Goal: Task Accomplishment & Management: Manage account settings

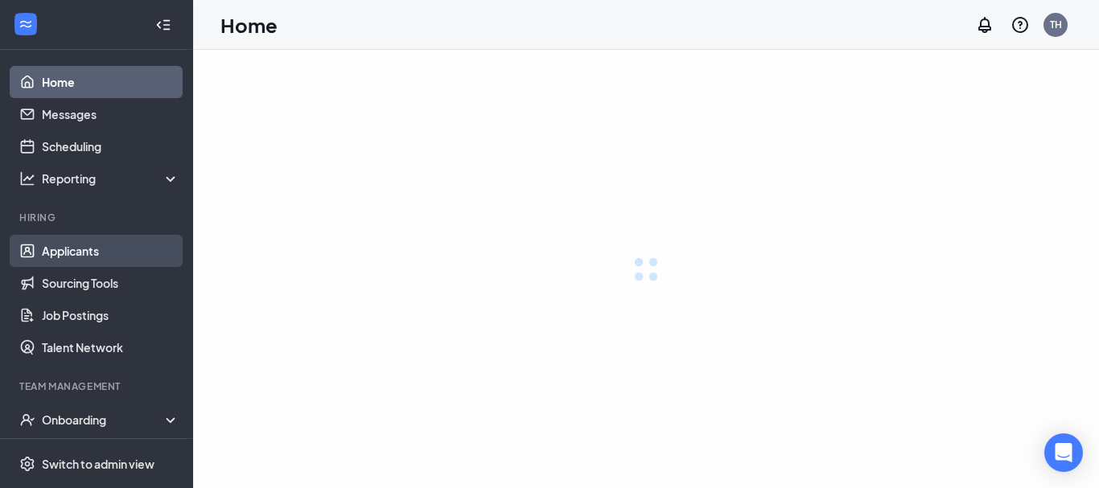
click at [99, 248] on link "Applicants" at bounding box center [111, 251] width 138 height 32
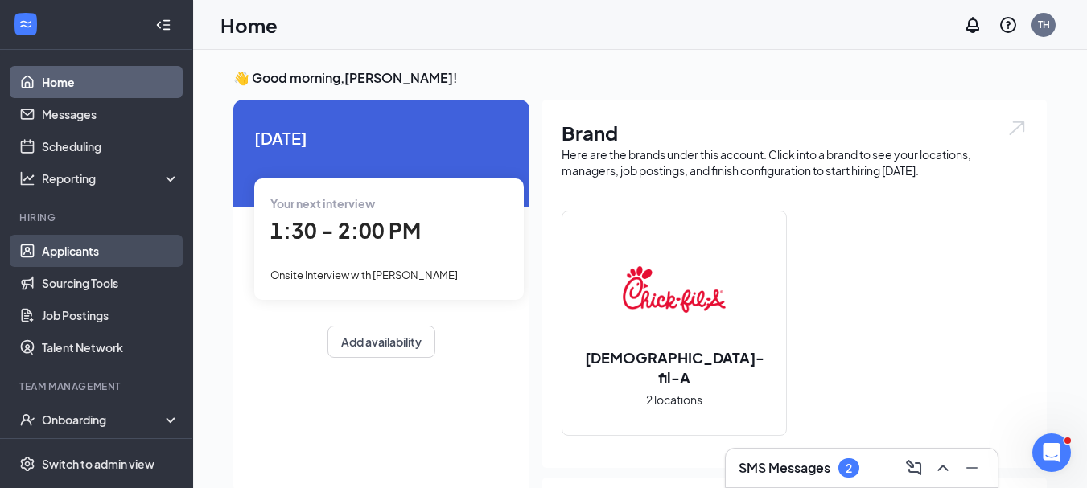
click at [93, 250] on link "Applicants" at bounding box center [111, 251] width 138 height 32
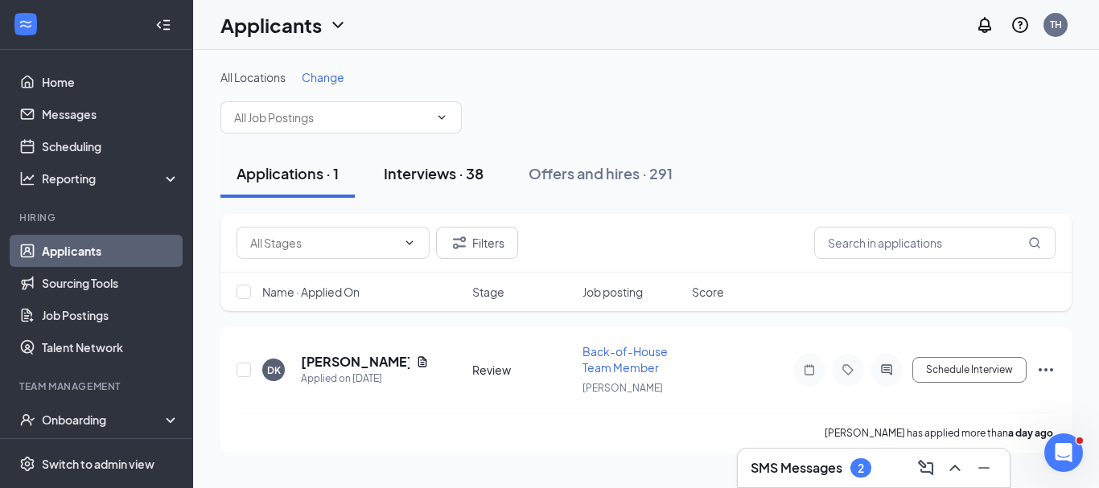
click at [427, 173] on div "Interviews · 38" at bounding box center [434, 173] width 100 height 20
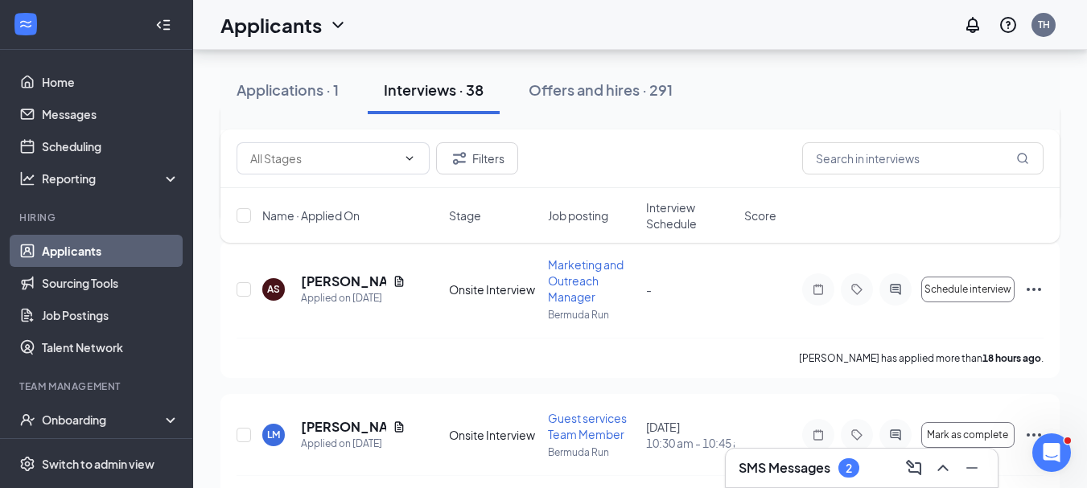
scroll to position [241, 0]
click at [983, 287] on span "Schedule interview" at bounding box center [968, 288] width 87 height 11
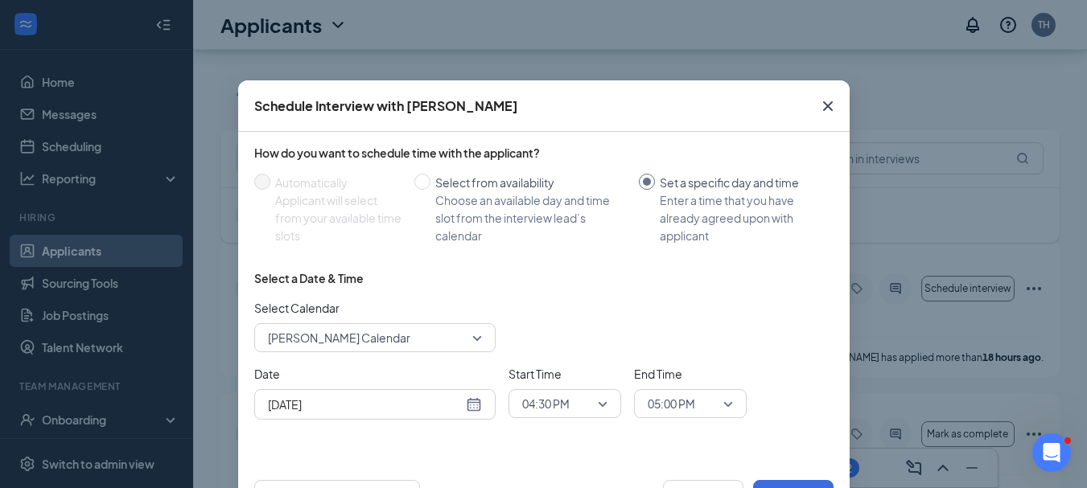
click at [469, 402] on div "[DATE]" at bounding box center [375, 405] width 214 height 18
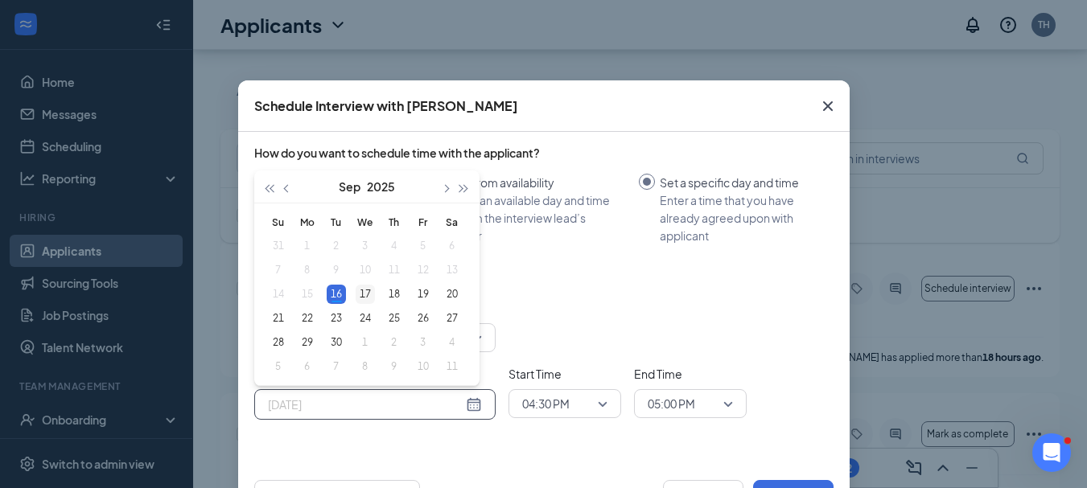
type input "[DATE]"
click at [356, 290] on div "17" at bounding box center [365, 294] width 19 height 19
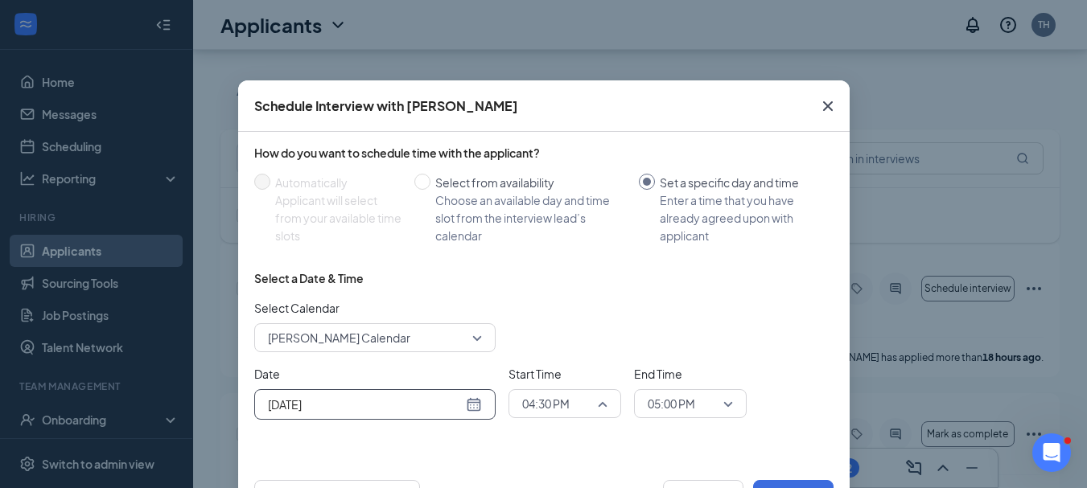
click at [596, 400] on span "04:30 PM" at bounding box center [564, 404] width 85 height 24
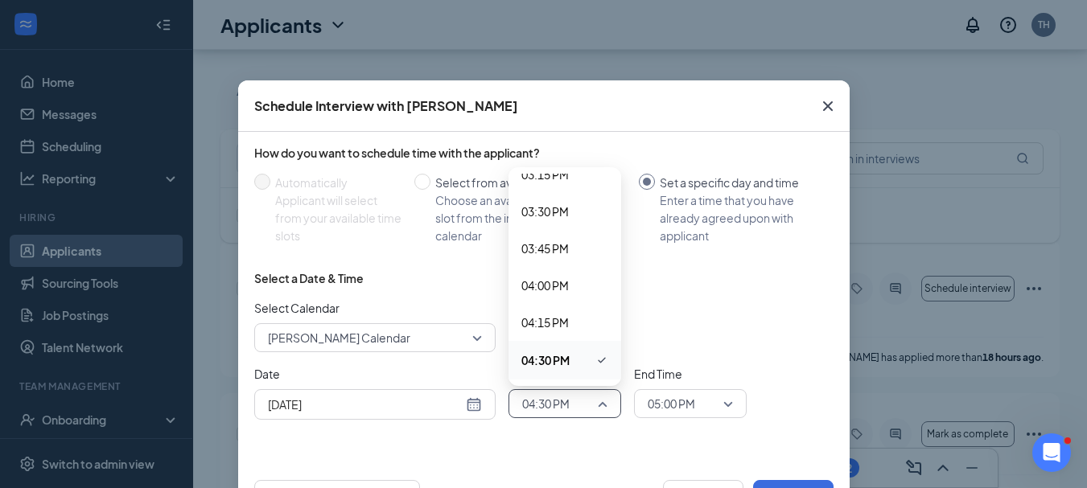
click at [596, 400] on span "04:30 PM" at bounding box center [564, 404] width 85 height 24
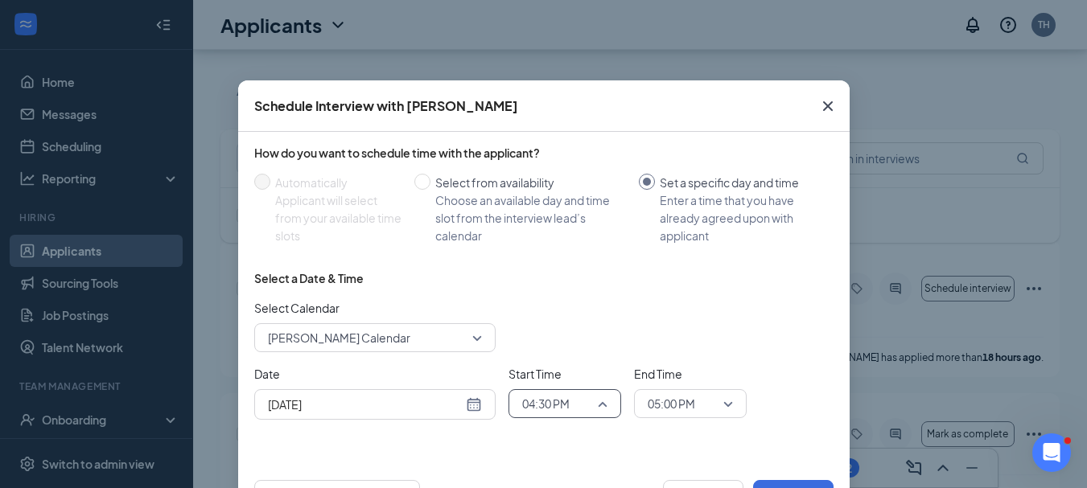
click at [593, 404] on span "04:30 PM" at bounding box center [564, 404] width 85 height 24
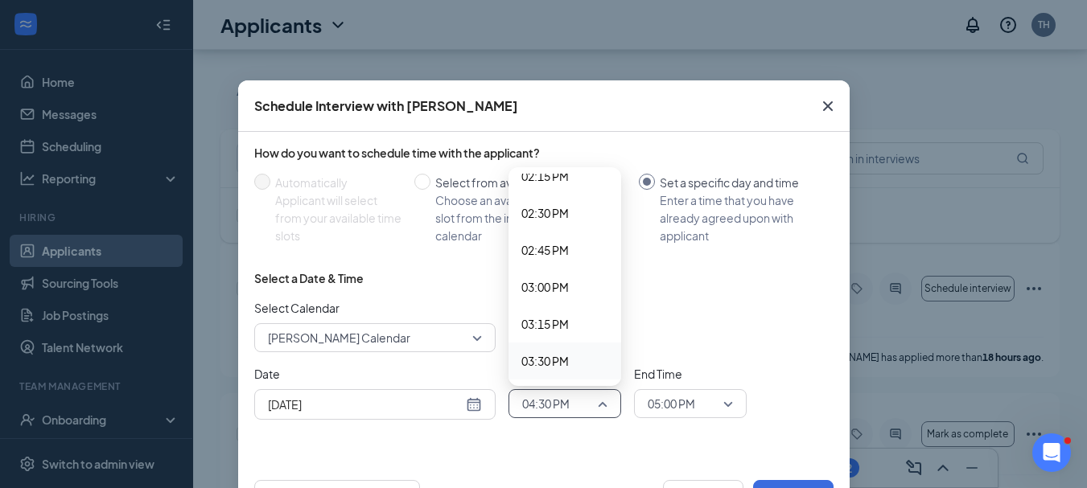
scroll to position [2121, 0]
click at [546, 183] on span "02:15 PM" at bounding box center [544, 181] width 47 height 18
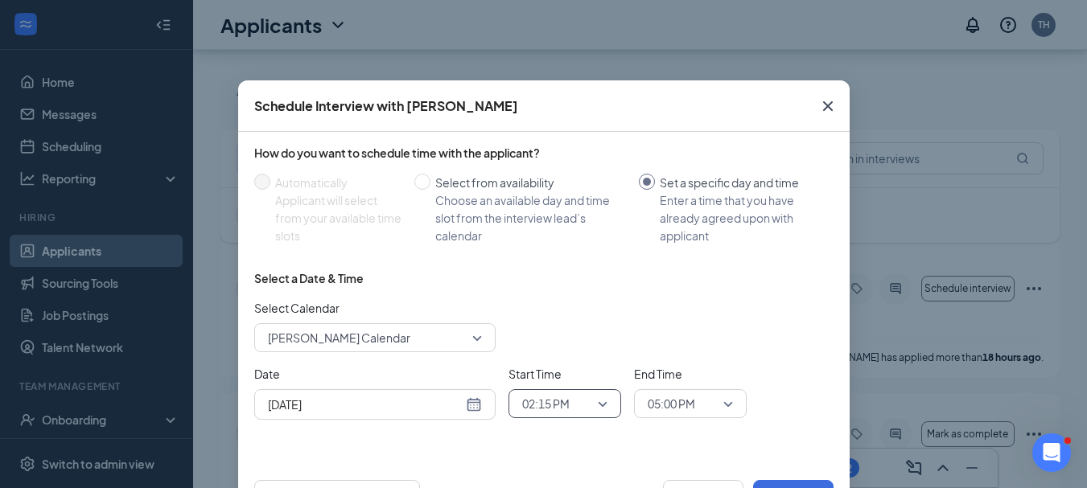
click at [723, 402] on span "05:00 PM" at bounding box center [690, 404] width 85 height 24
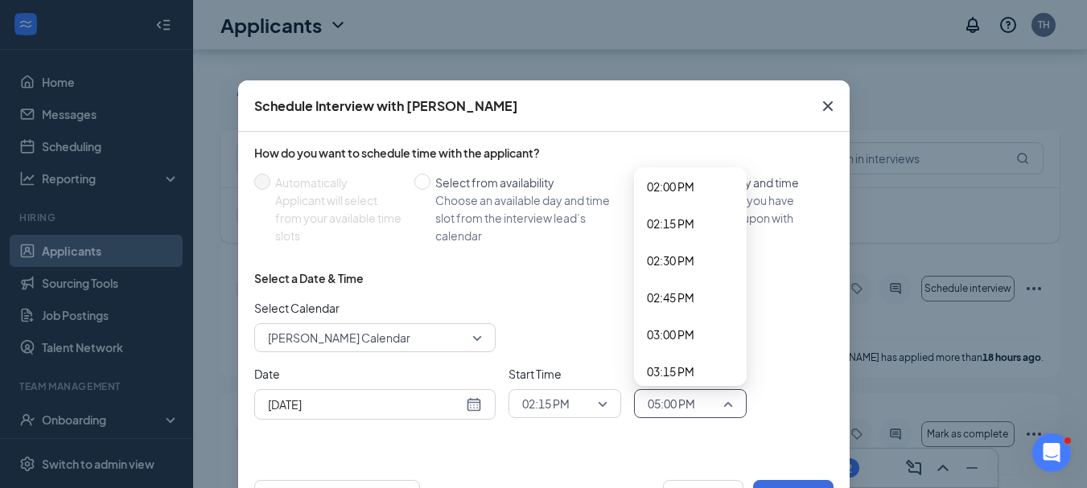
scroll to position [2078, 0]
click at [674, 295] on span "02:45 PM" at bounding box center [670, 299] width 47 height 18
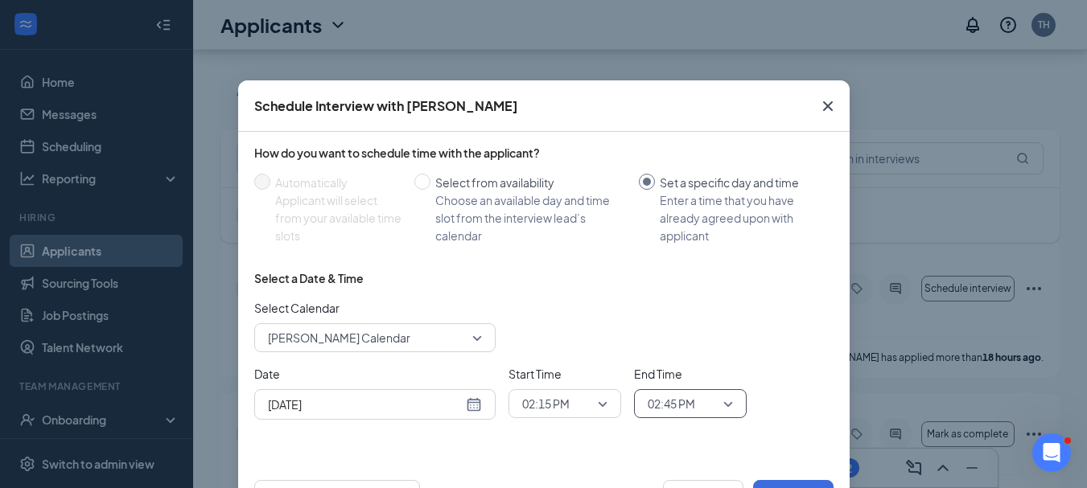
scroll to position [62, 0]
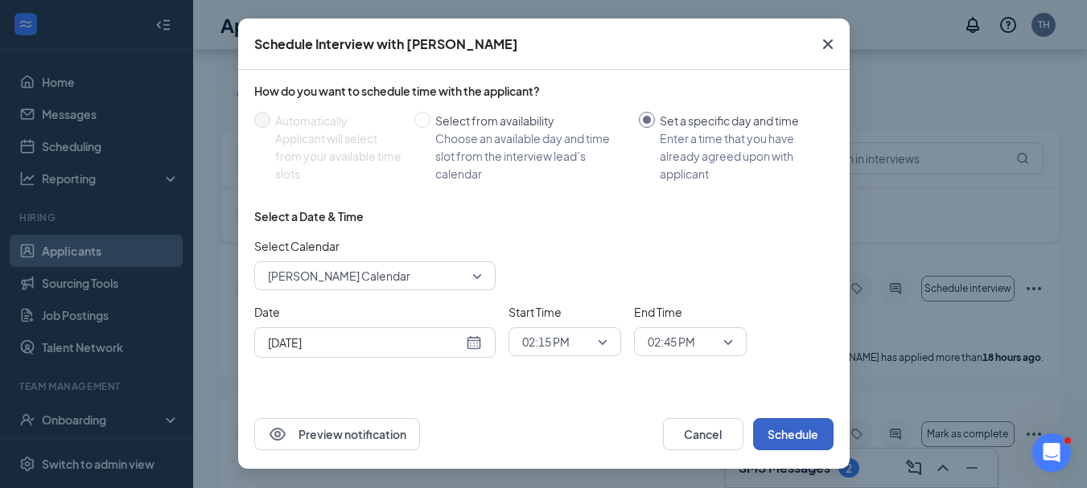
click at [793, 429] on button "Schedule" at bounding box center [793, 434] width 80 height 32
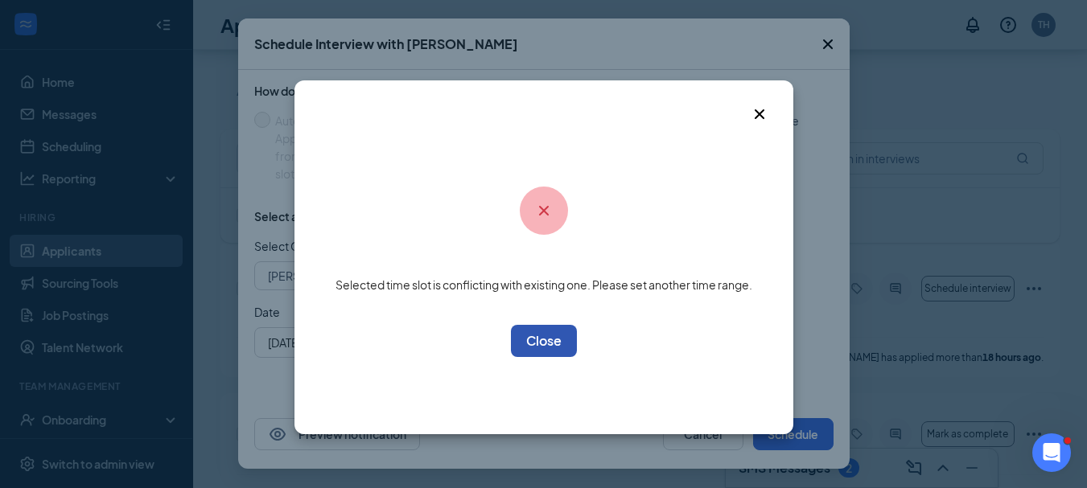
click at [540, 345] on button "OK" at bounding box center [544, 341] width 66 height 32
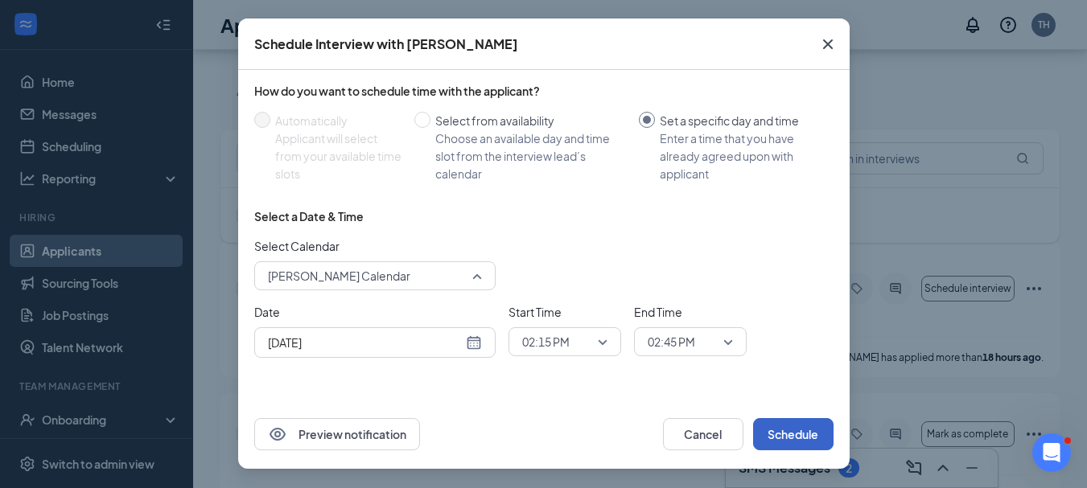
scroll to position [166, 0]
click at [472, 277] on span "[PERSON_NAME] Calendar" at bounding box center [375, 276] width 214 height 24
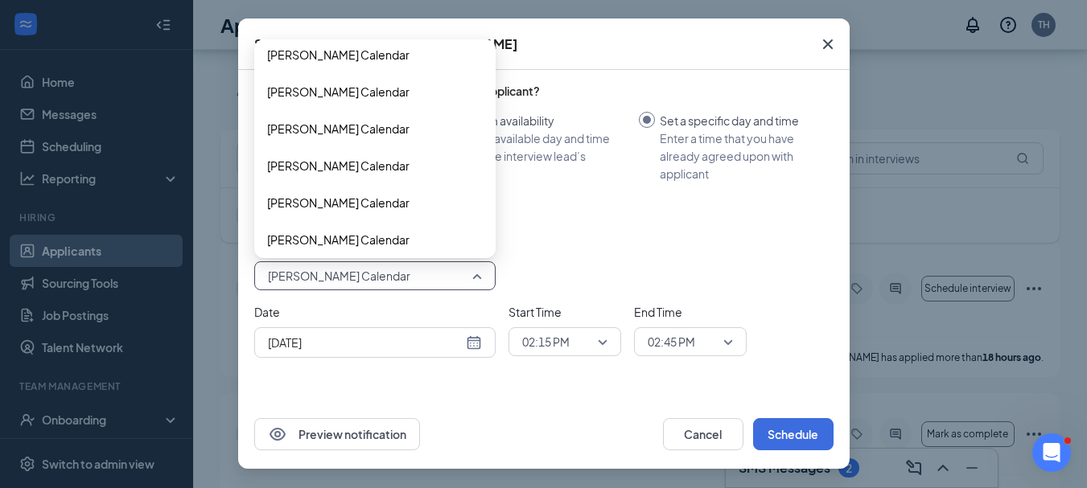
scroll to position [0, 0]
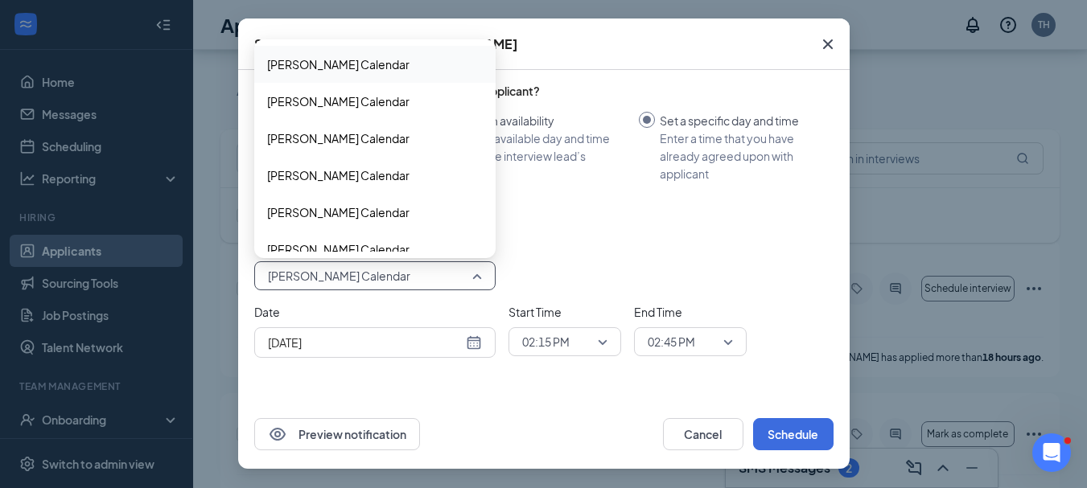
click at [326, 64] on span "[PERSON_NAME] Calendar" at bounding box center [338, 65] width 142 height 18
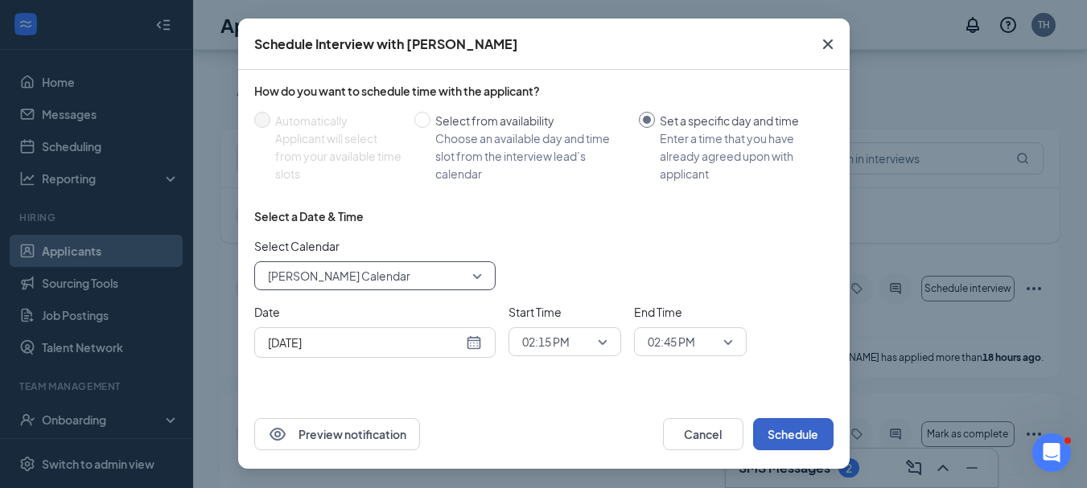
click at [785, 439] on button "Schedule" at bounding box center [793, 434] width 80 height 32
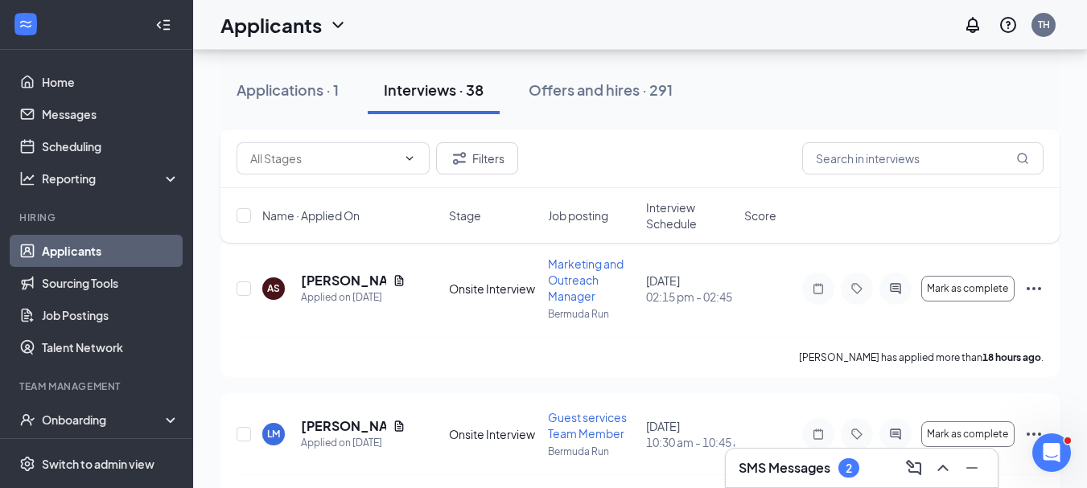
click at [888, 469] on div "SMS Messages 2" at bounding box center [862, 468] width 246 height 26
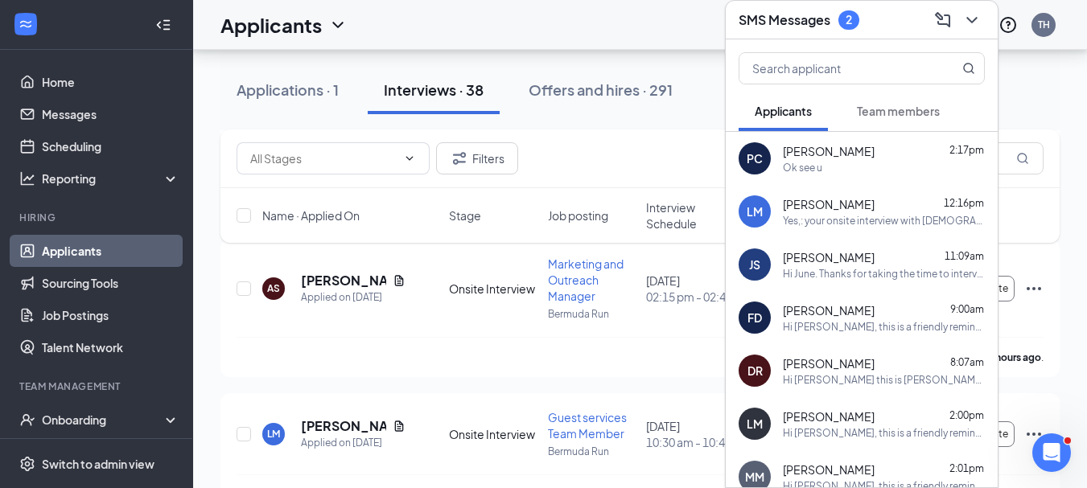
click at [905, 113] on span "Team members" at bounding box center [898, 111] width 83 height 14
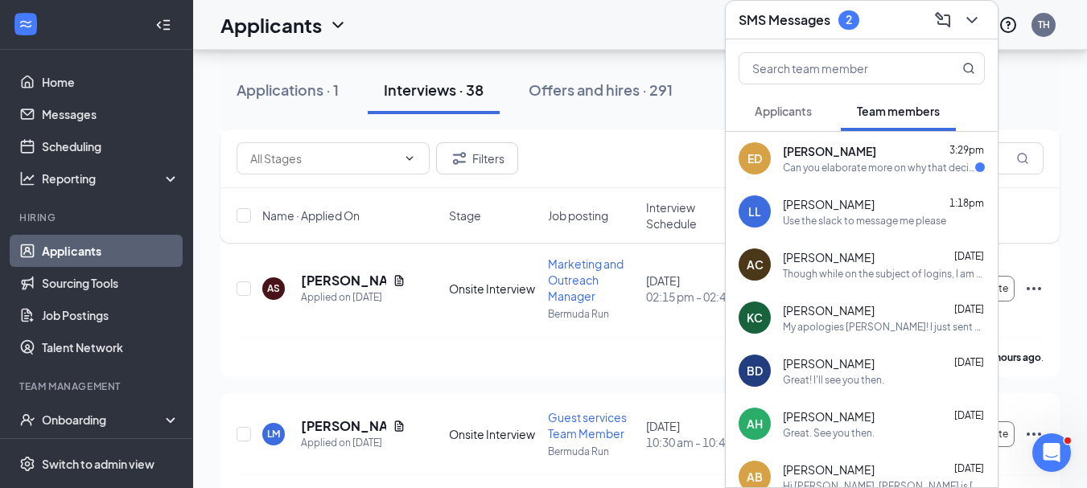
click at [873, 151] on div "[PERSON_NAME] 3:29pm" at bounding box center [884, 151] width 202 height 16
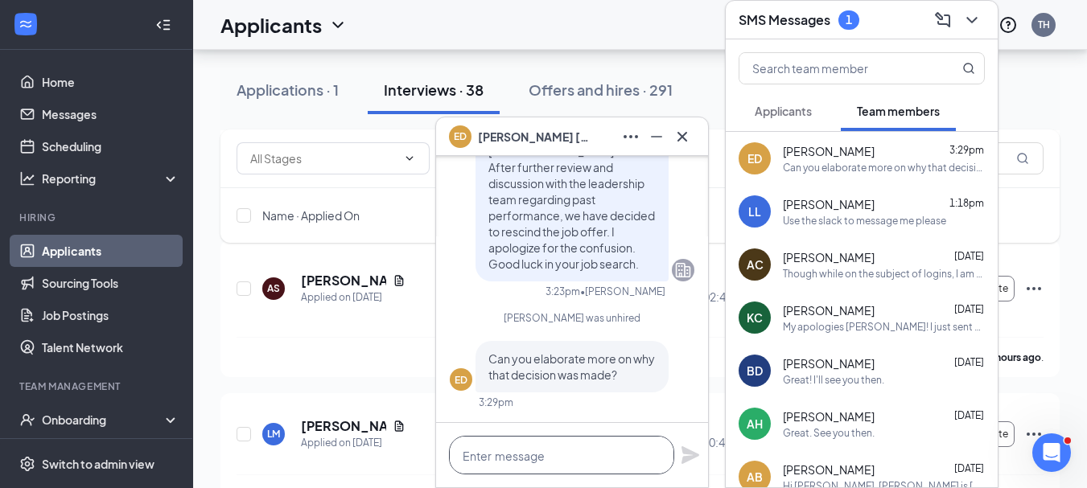
click at [530, 459] on textarea at bounding box center [561, 455] width 225 height 39
type textarea "P"
type textarea "O"
click at [549, 459] on textarea "Only that it was a fit issue." at bounding box center [561, 455] width 225 height 39
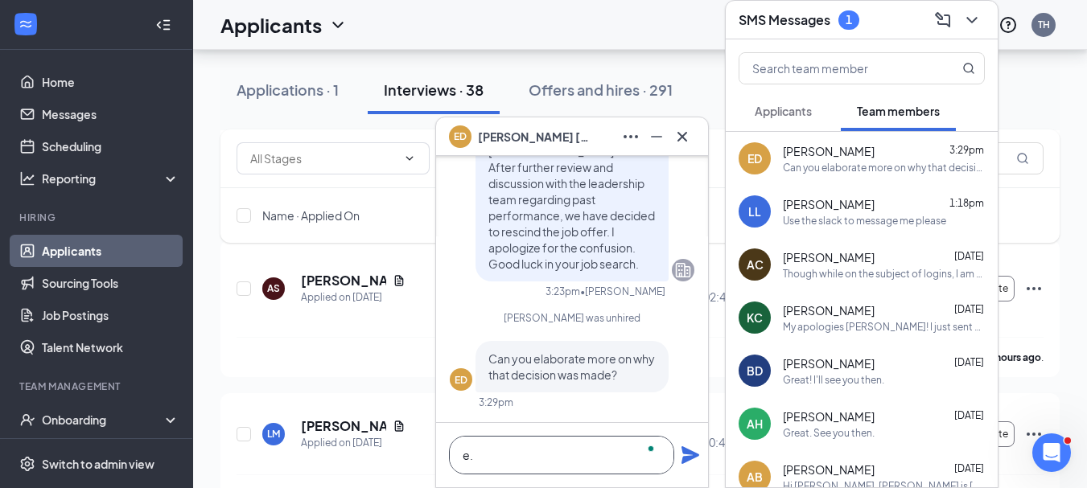
type textarea "."
type textarea "P"
type textarea "N"
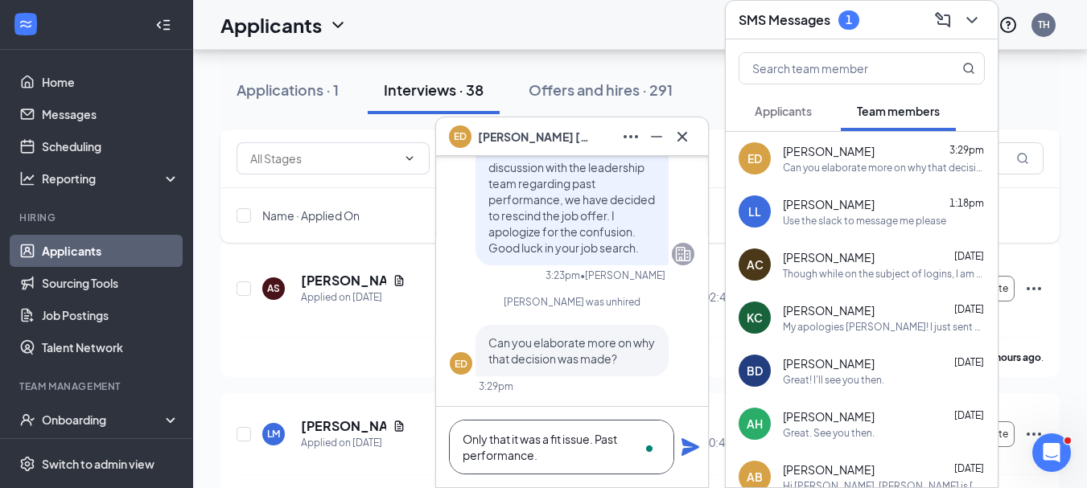
type textarea "Only that it was a fit issue. Past performance."
click at [688, 440] on icon "Plane" at bounding box center [690, 447] width 19 height 19
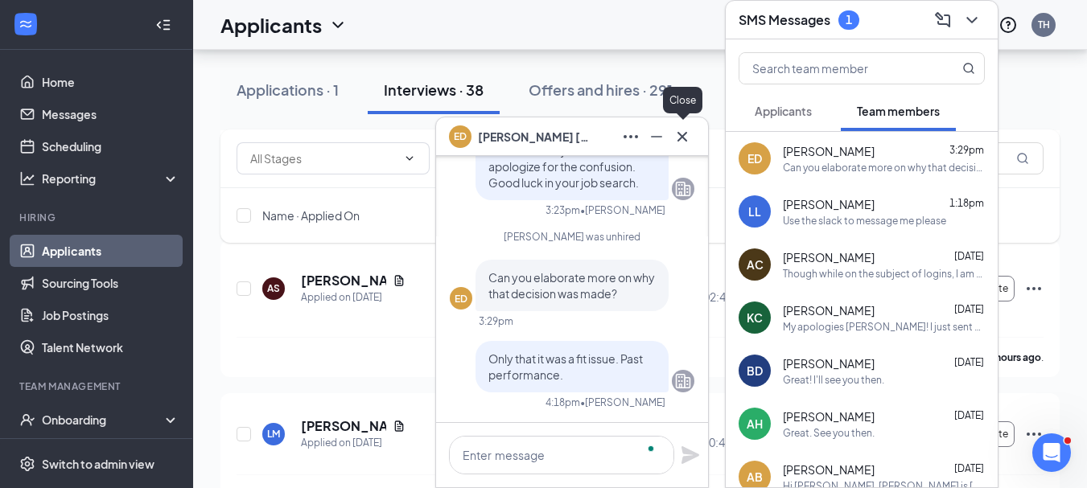
scroll to position [0, 0]
click at [684, 139] on icon "Cross" at bounding box center [682, 136] width 19 height 19
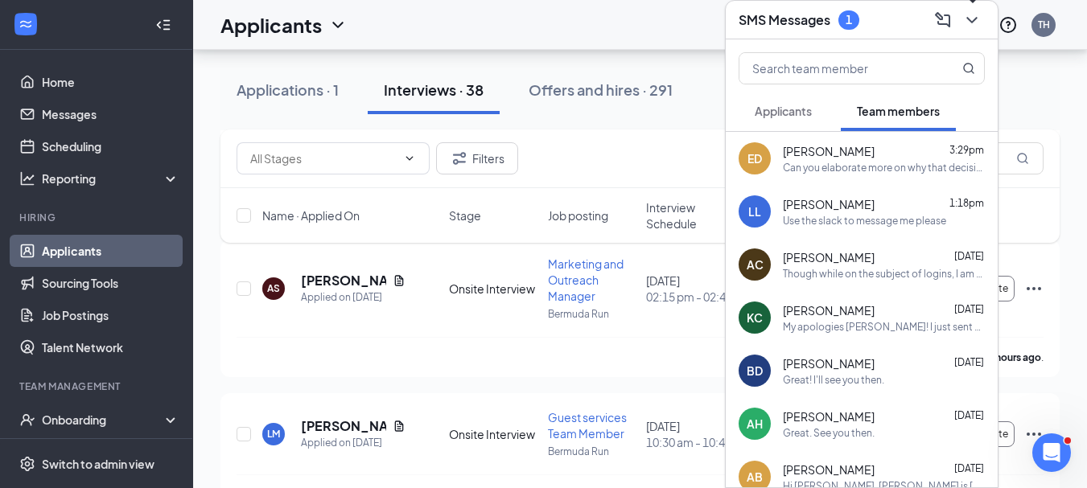
click at [968, 18] on icon "ChevronDown" at bounding box center [972, 20] width 10 height 6
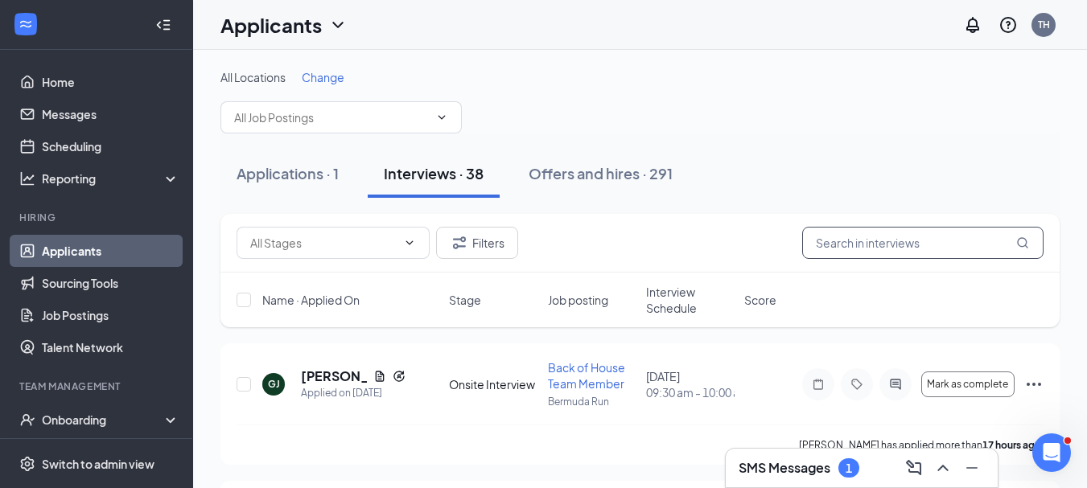
click at [841, 245] on input "text" at bounding box center [922, 243] width 241 height 32
type input "p"
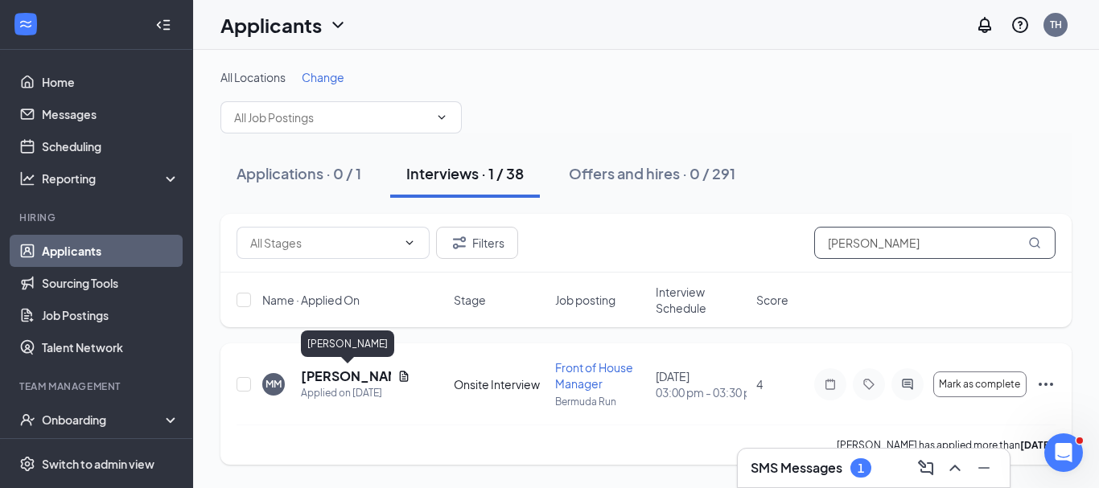
type input "[PERSON_NAME]"
click at [326, 376] on h5 "[PERSON_NAME]" at bounding box center [346, 377] width 90 height 18
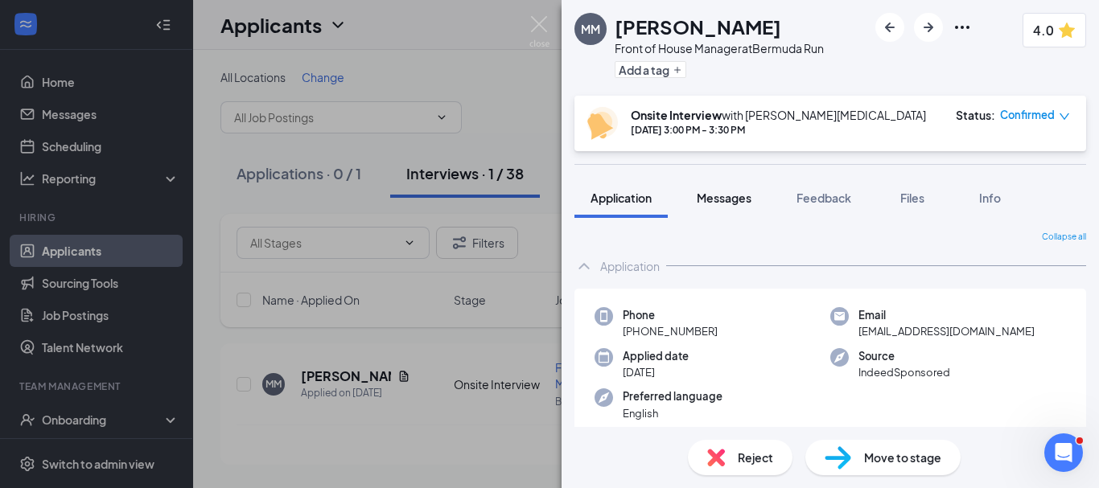
click at [739, 196] on span "Messages" at bounding box center [724, 198] width 55 height 14
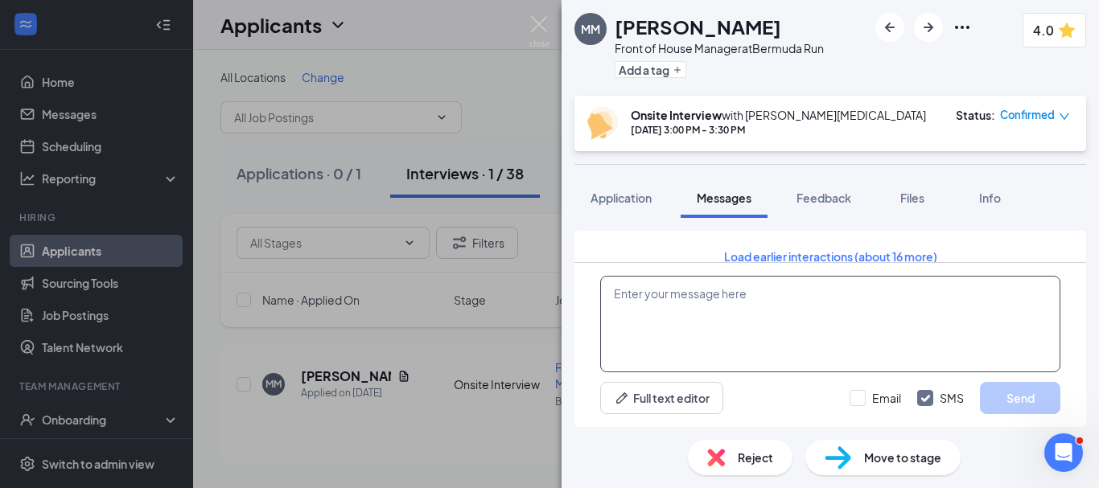
scroll to position [828, 0]
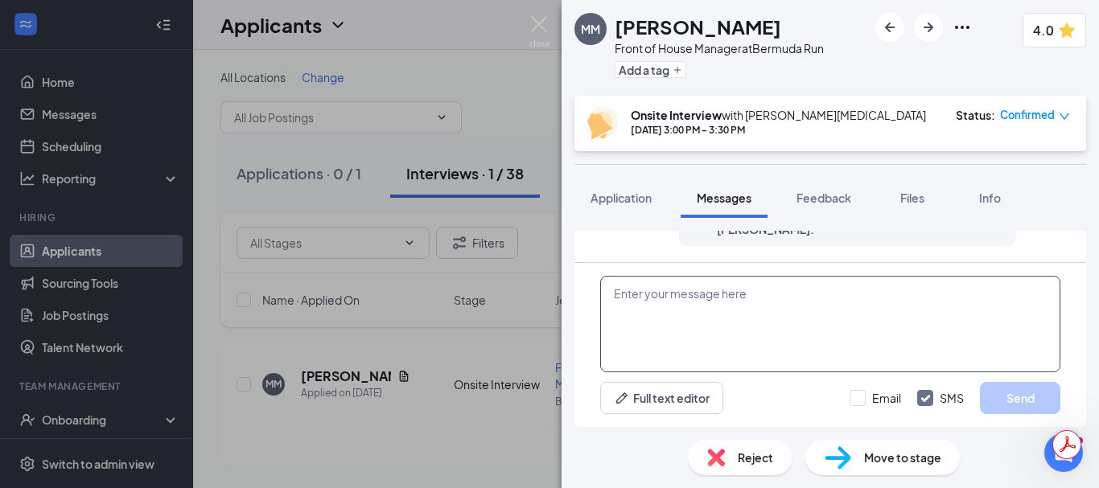
click at [669, 299] on textarea at bounding box center [830, 324] width 460 height 97
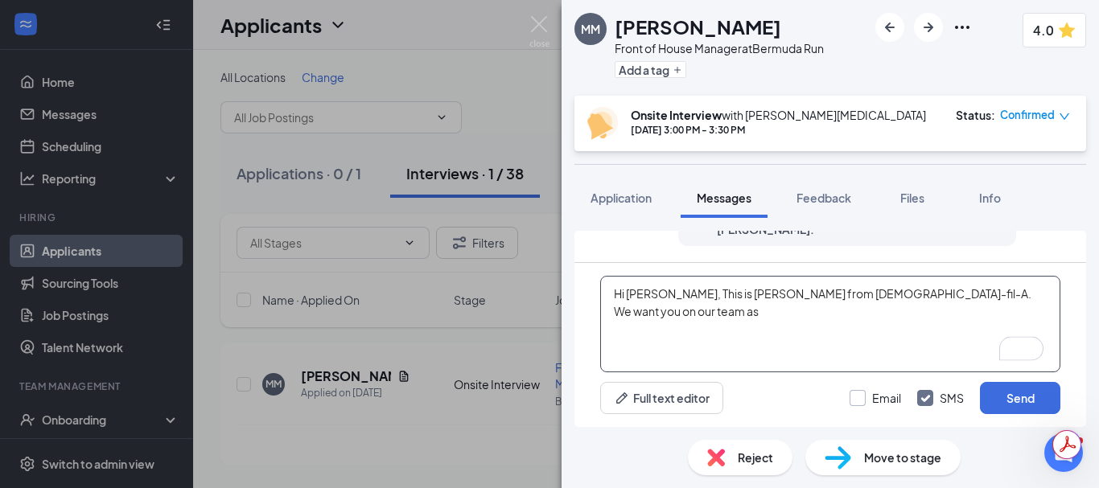
type textarea "Hi [PERSON_NAME], This is [PERSON_NAME] from [DEMOGRAPHIC_DATA]-fil-A. We want …"
click at [860, 392] on input "Email" at bounding box center [876, 398] width 52 height 16
checkbox input "true"
click at [1006, 304] on textarea "Hi [PERSON_NAME], This is [PERSON_NAME] from [DEMOGRAPHIC_DATA]-fil-A. We want …" at bounding box center [830, 324] width 460 height 97
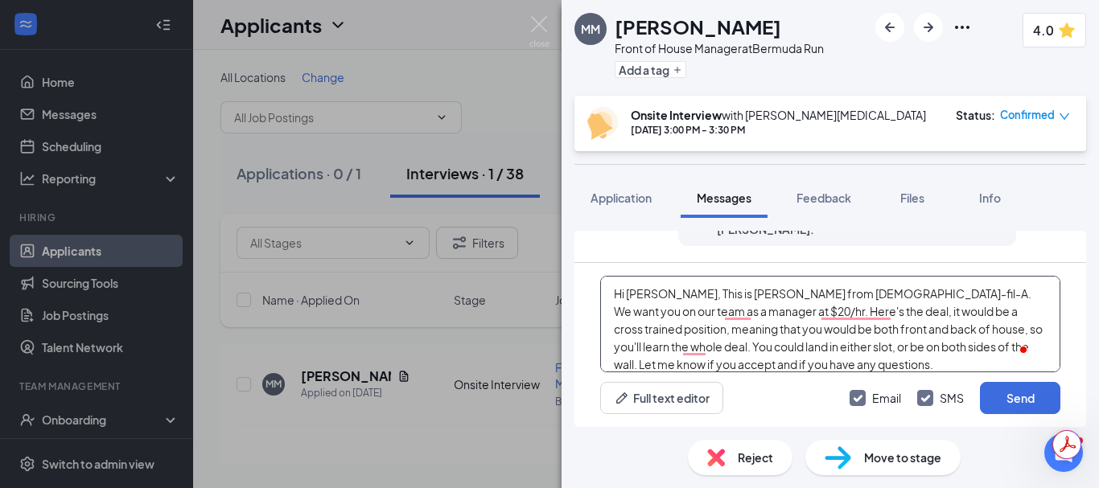
click at [665, 311] on textarea "Hi [PERSON_NAME], This is [PERSON_NAME] from [DEMOGRAPHIC_DATA]-fil-A. We want …" at bounding box center [830, 324] width 460 height 97
type textarea "Hi [PERSON_NAME], This is [PERSON_NAME] from [DEMOGRAPHIC_DATA]-fil-A. We want …"
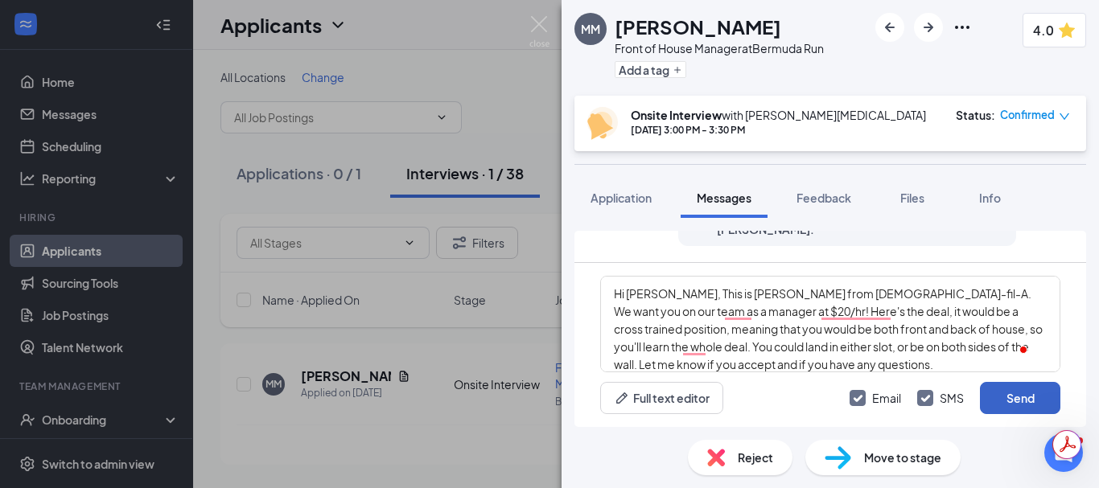
click at [1012, 391] on button "Send" at bounding box center [1020, 398] width 80 height 32
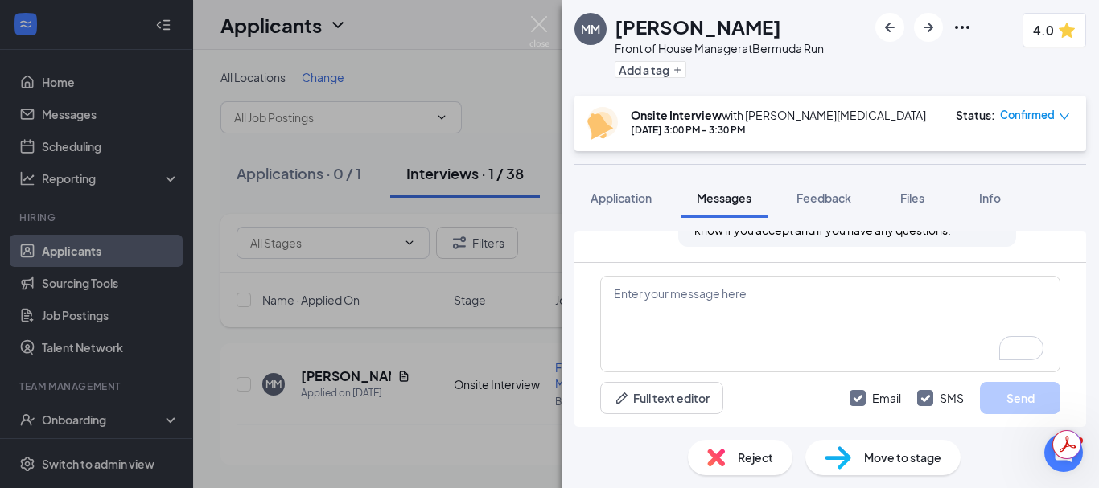
scroll to position [1247, 0]
